Goal: Use online tool/utility: Use online tool/utility

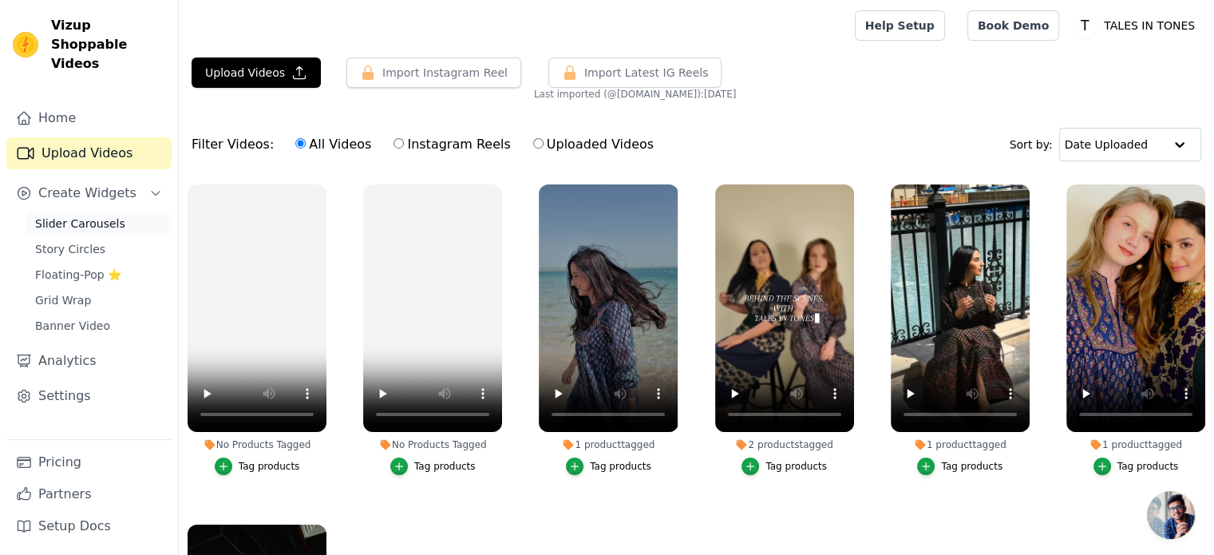
click at [70, 215] on span "Slider Carousels" at bounding box center [80, 223] width 90 height 16
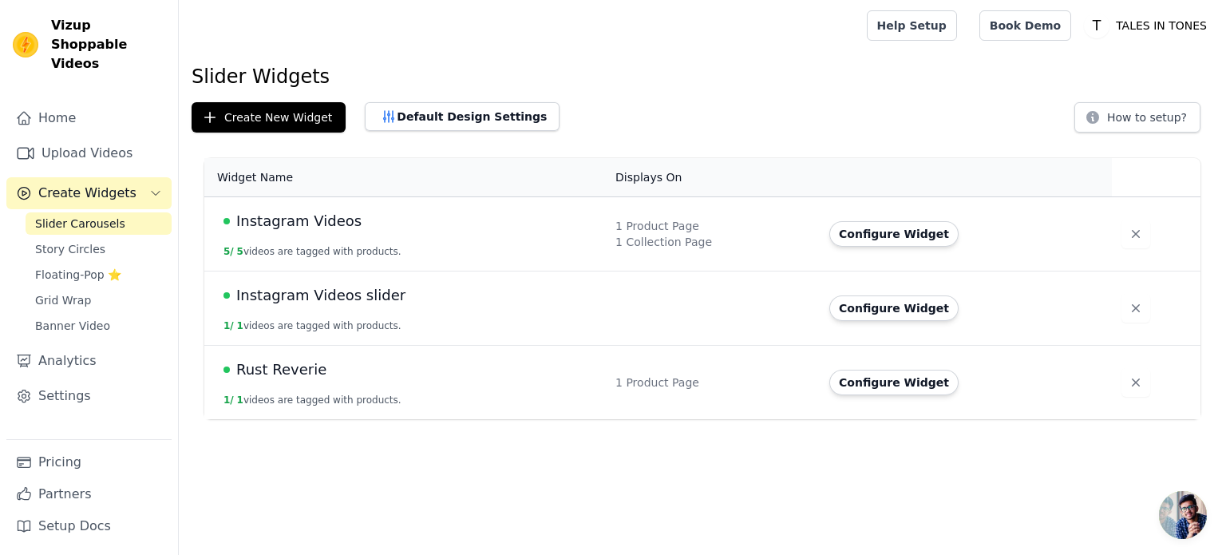
click at [318, 226] on span "Instagram Videos" at bounding box center [298, 221] width 125 height 22
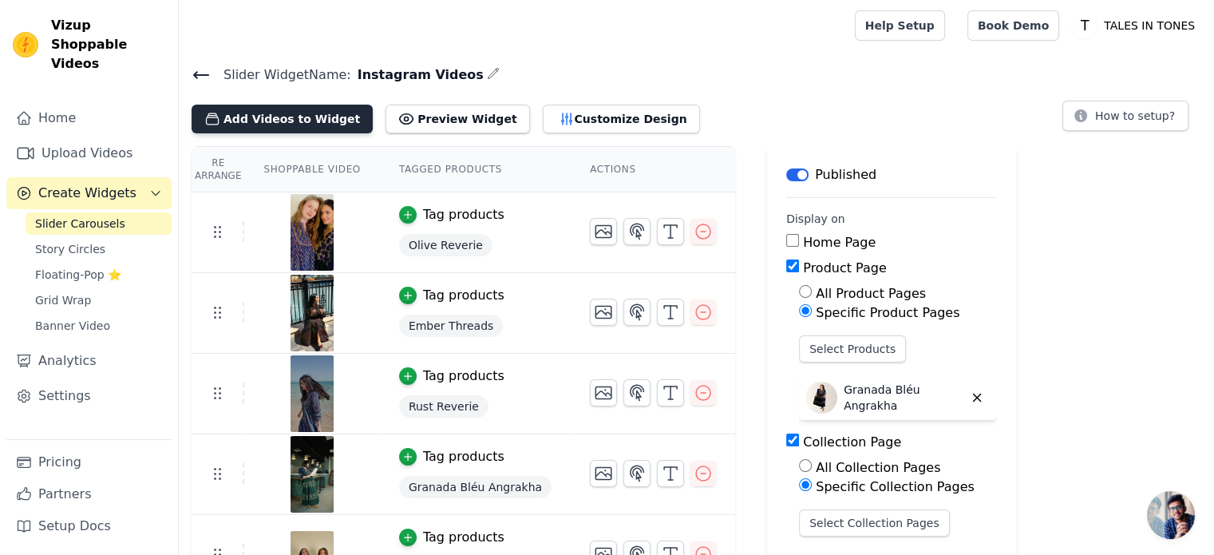
click at [299, 118] on button "Add Videos to Widget" at bounding box center [282, 119] width 181 height 29
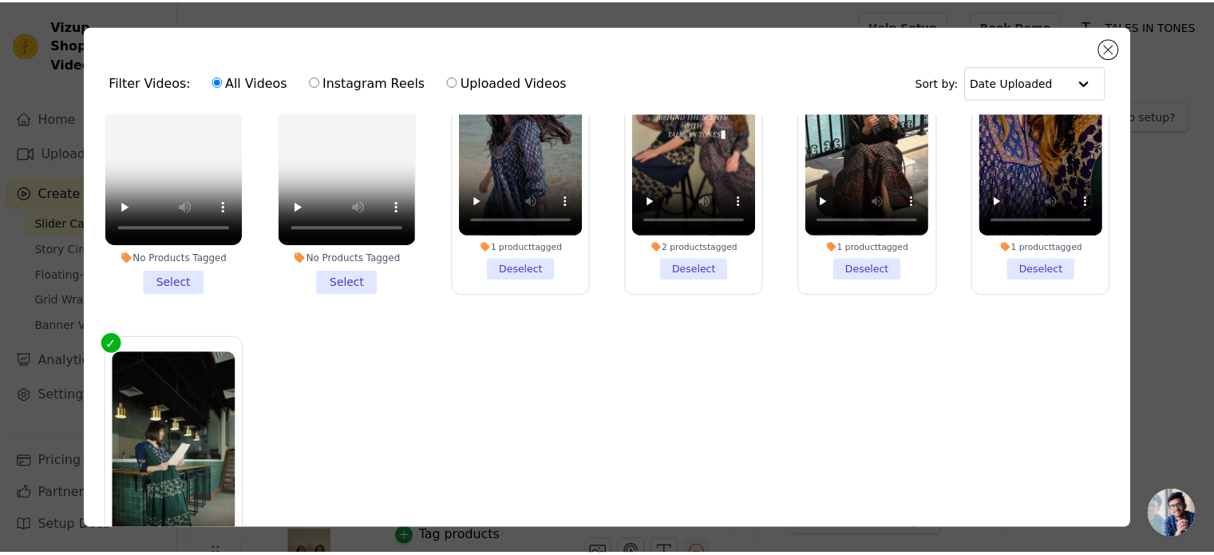
scroll to position [163, 0]
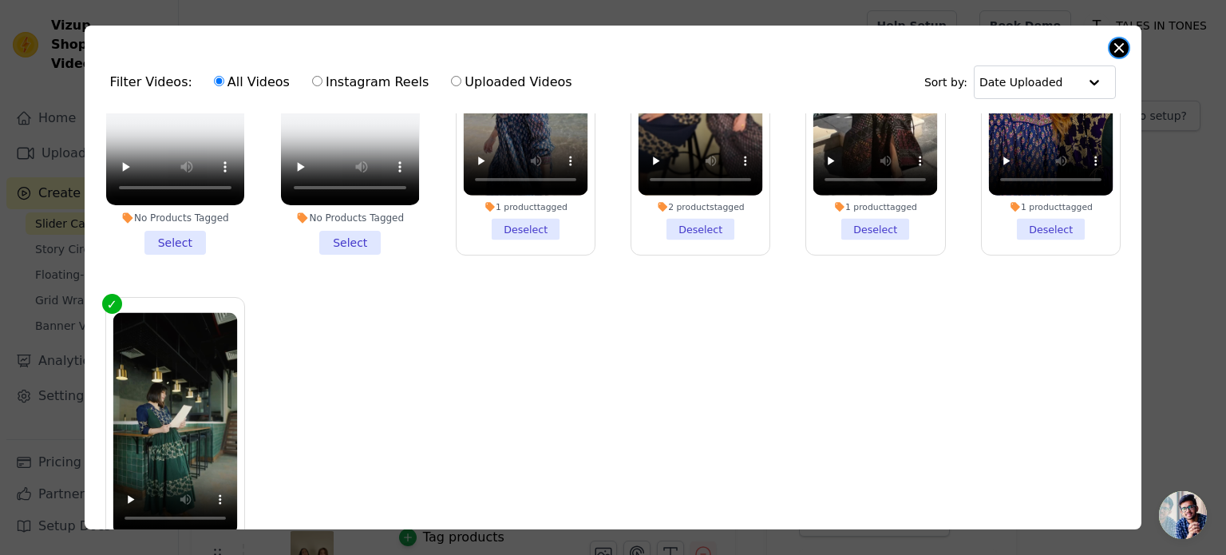
click at [1114, 41] on button "Close modal" at bounding box center [1118, 47] width 19 height 19
